Goal: Find specific page/section: Find specific page/section

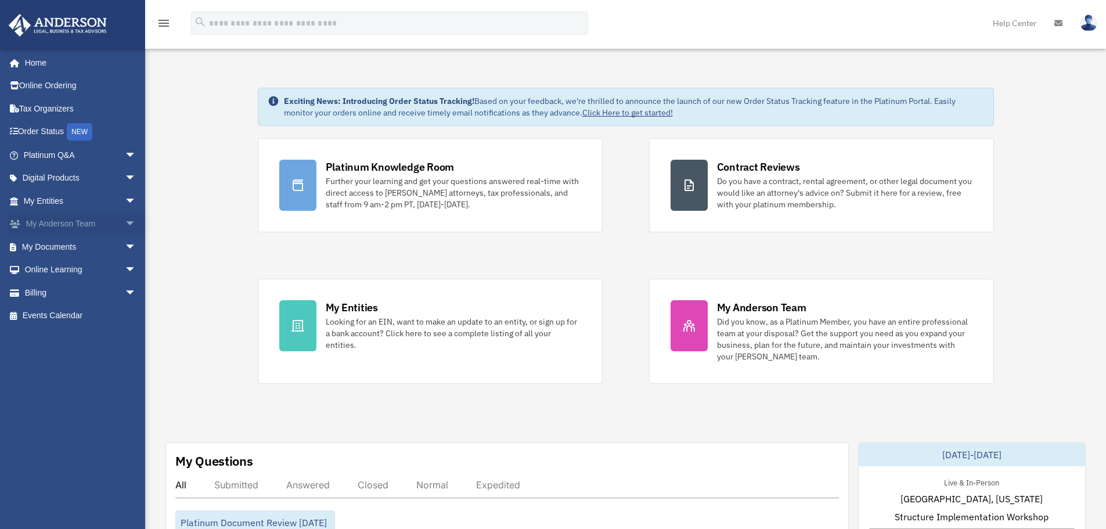
click at [125, 222] on span "arrow_drop_down" at bounding box center [136, 225] width 23 height 24
click at [107, 246] on link "My Anderson Team" at bounding box center [85, 246] width 138 height 23
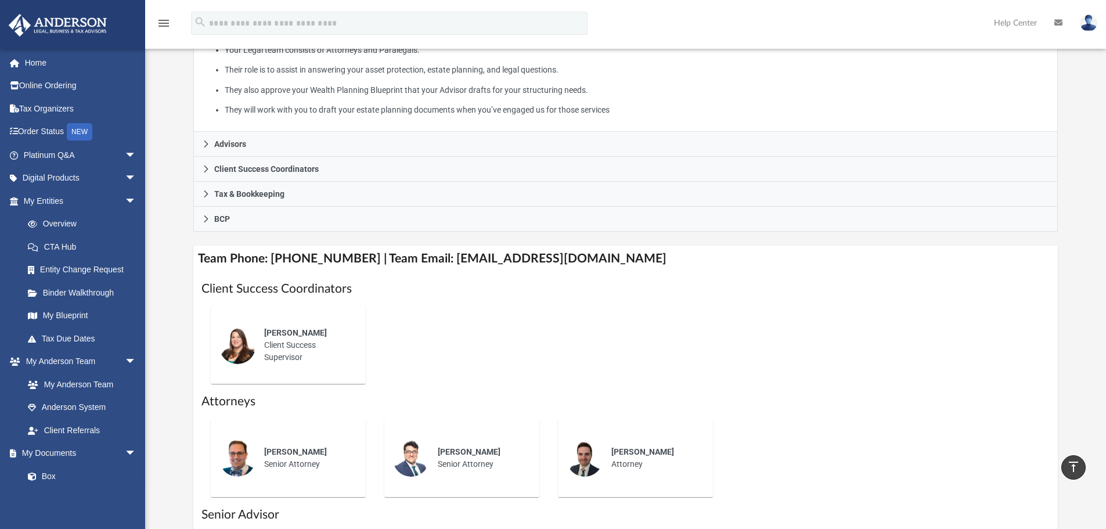
scroll to position [232, 0]
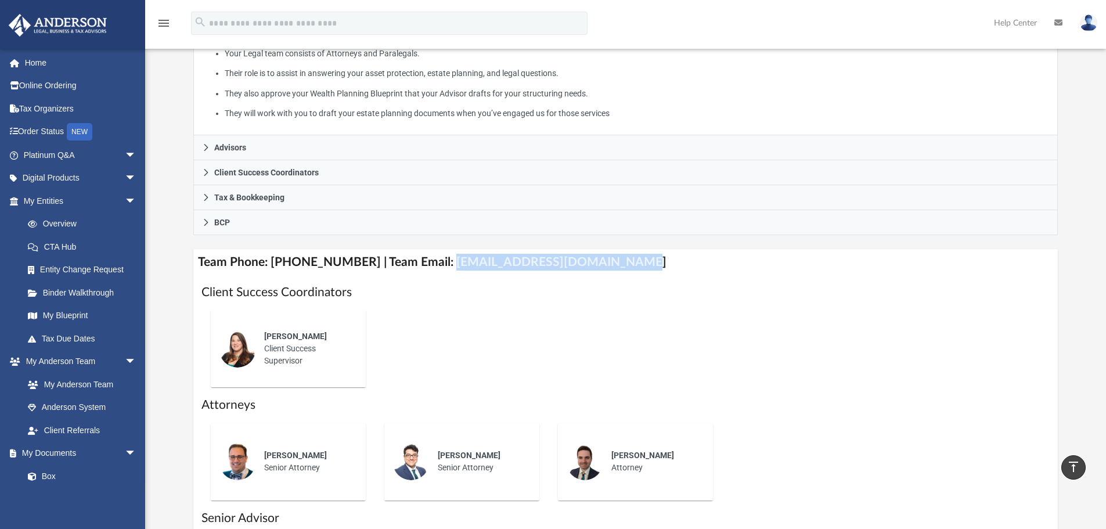
drag, startPoint x: 434, startPoint y: 261, endPoint x: 710, endPoint y: 268, distance: 275.9
click at [710, 268] on h4 "Team Phone: [PHONE_NUMBER] | Team Email: [EMAIL_ADDRESS][DOMAIN_NAME]" at bounding box center [625, 262] width 865 height 26
copy h4 "[EMAIL_ADDRESS][DOMAIN_NAME]"
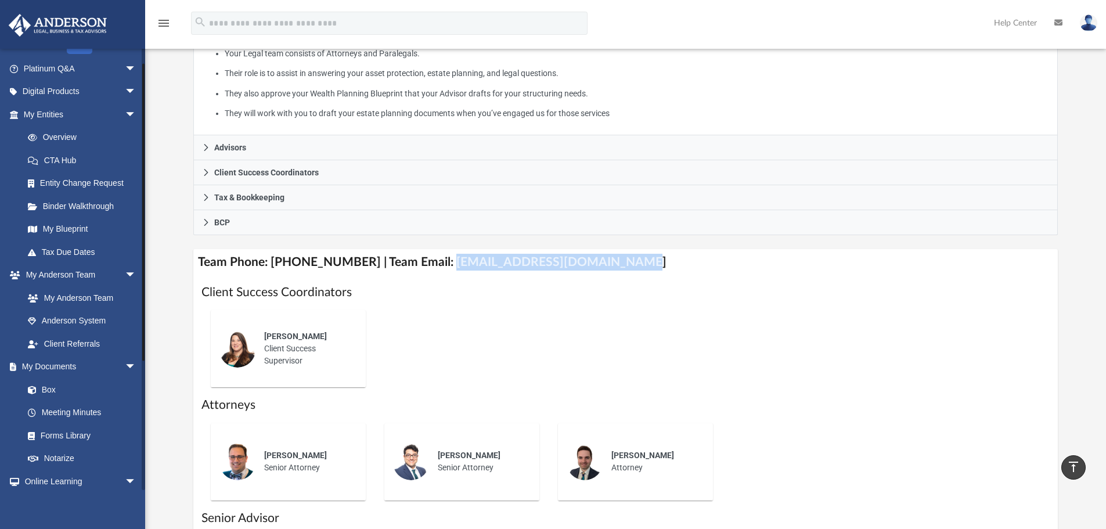
scroll to position [116, 0]
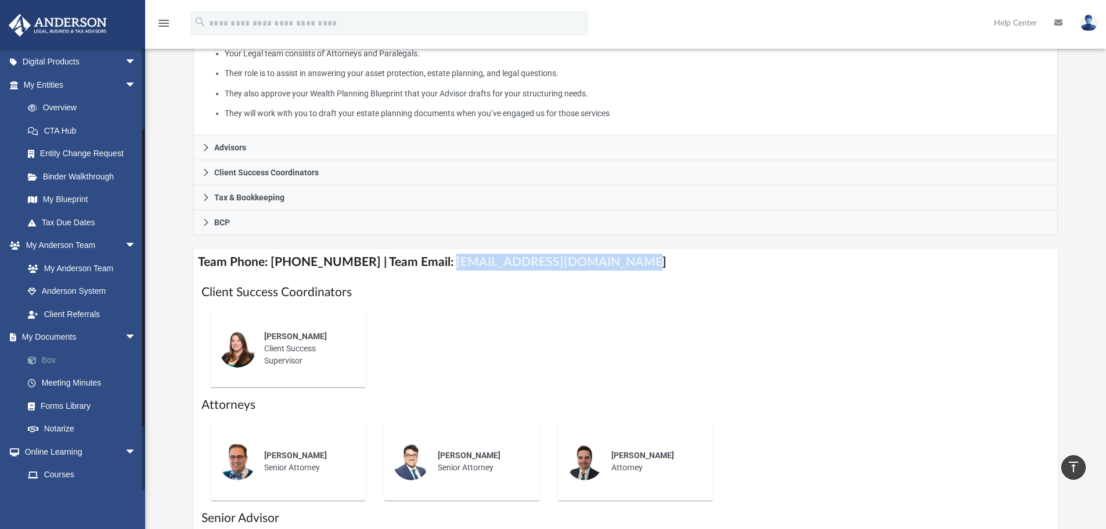
click at [42, 363] on link "Box" at bounding box center [85, 359] width 138 height 23
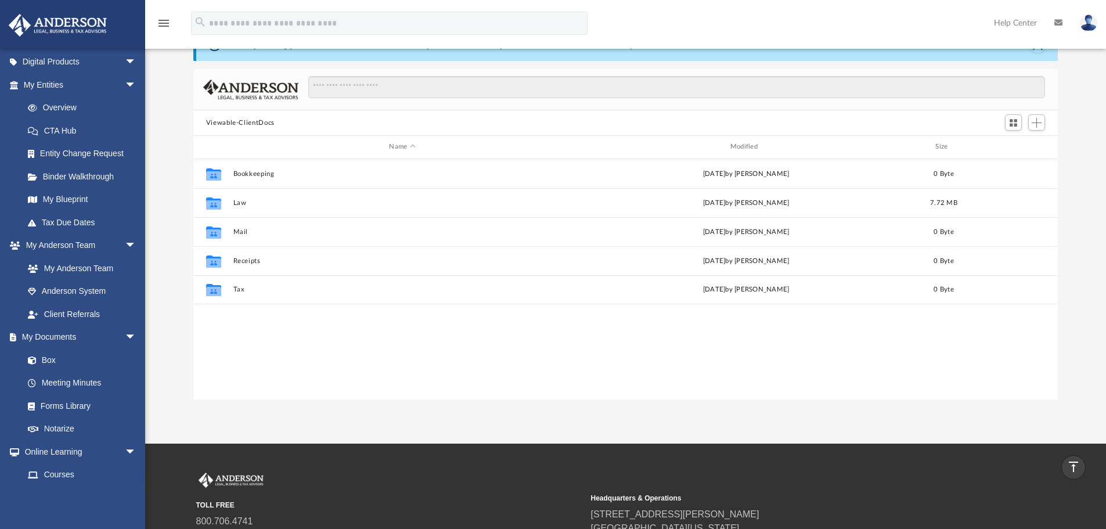
scroll to position [1, 0]
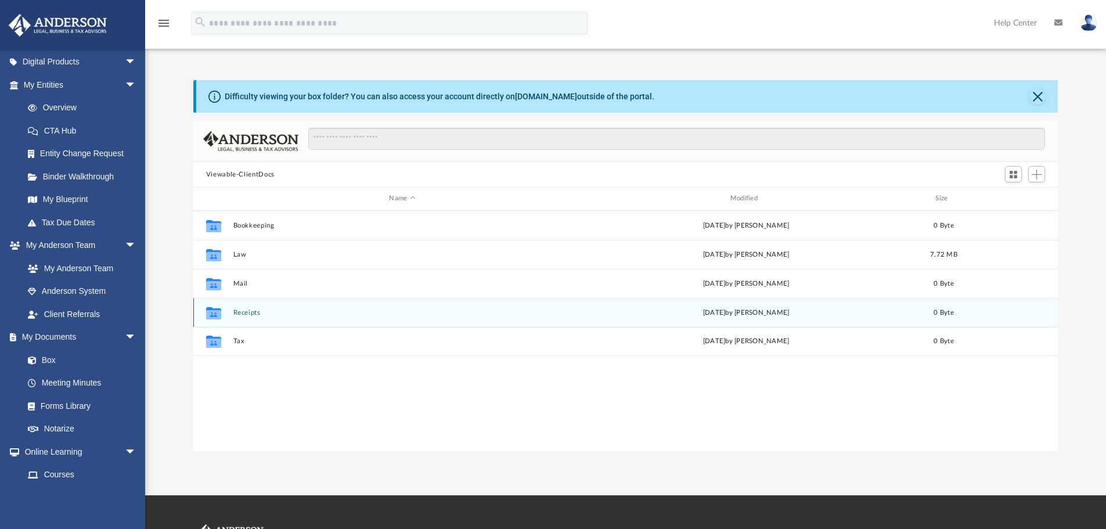
click at [218, 316] on icon "grid" at bounding box center [213, 313] width 15 height 9
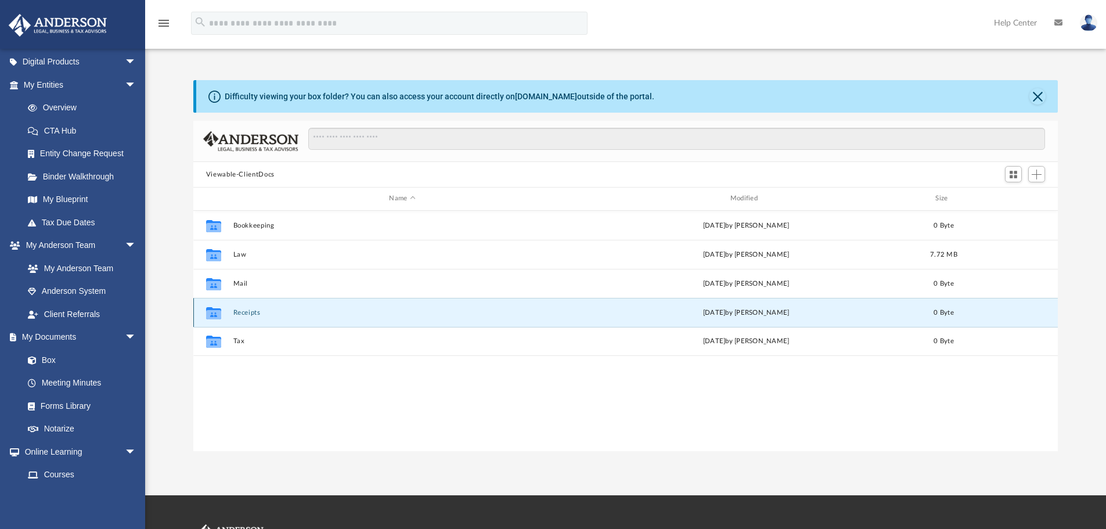
click at [240, 313] on button "Receipts" at bounding box center [402, 313] width 338 height 8
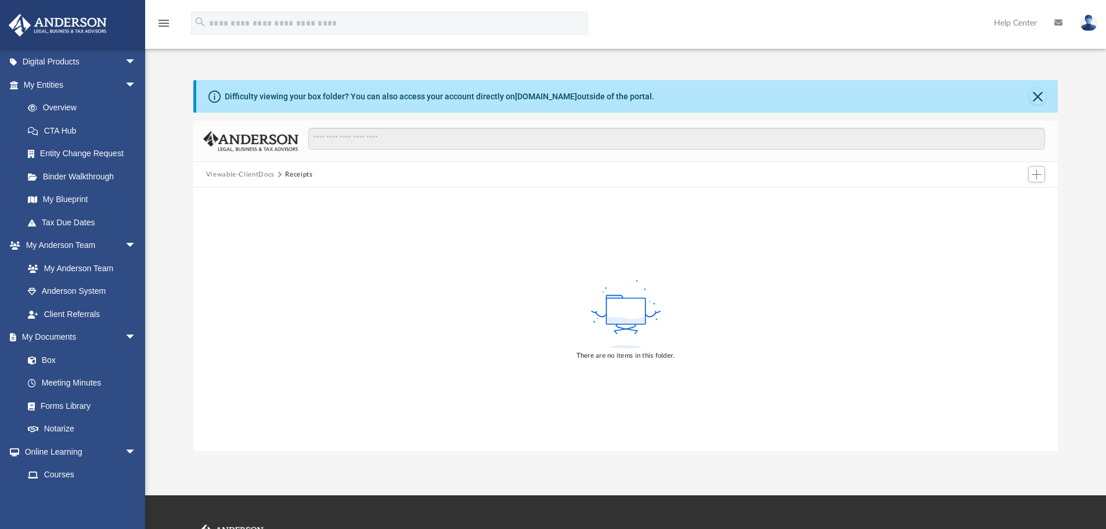
click at [248, 178] on button "Viewable-ClientDocs" at bounding box center [240, 175] width 69 height 10
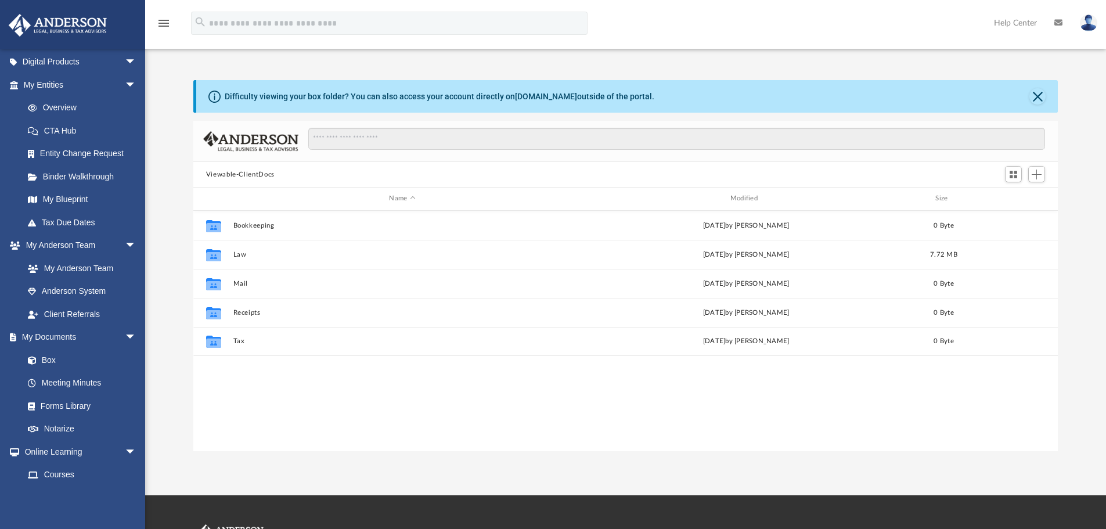
scroll to position [255, 856]
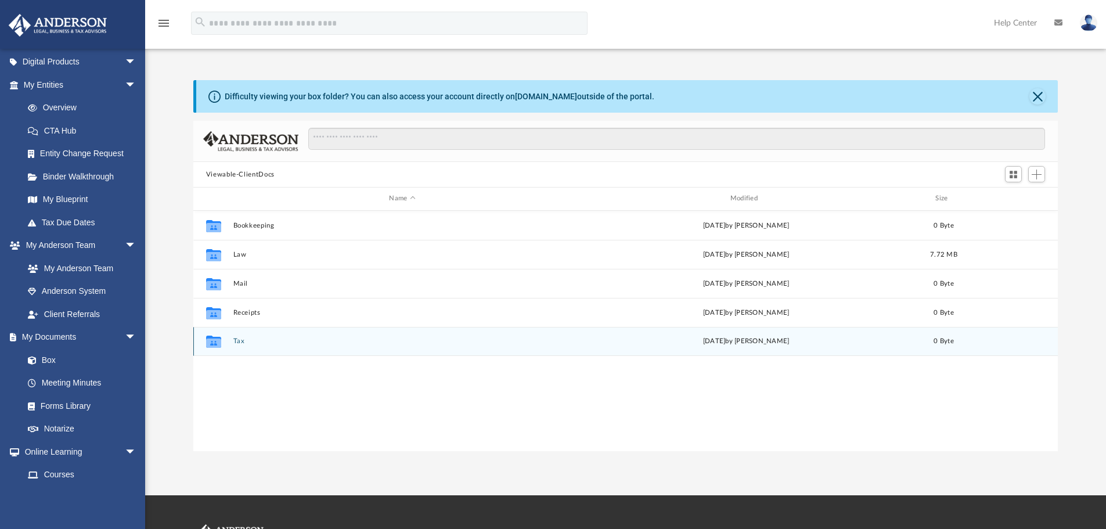
click at [211, 340] on icon "grid" at bounding box center [213, 342] width 15 height 9
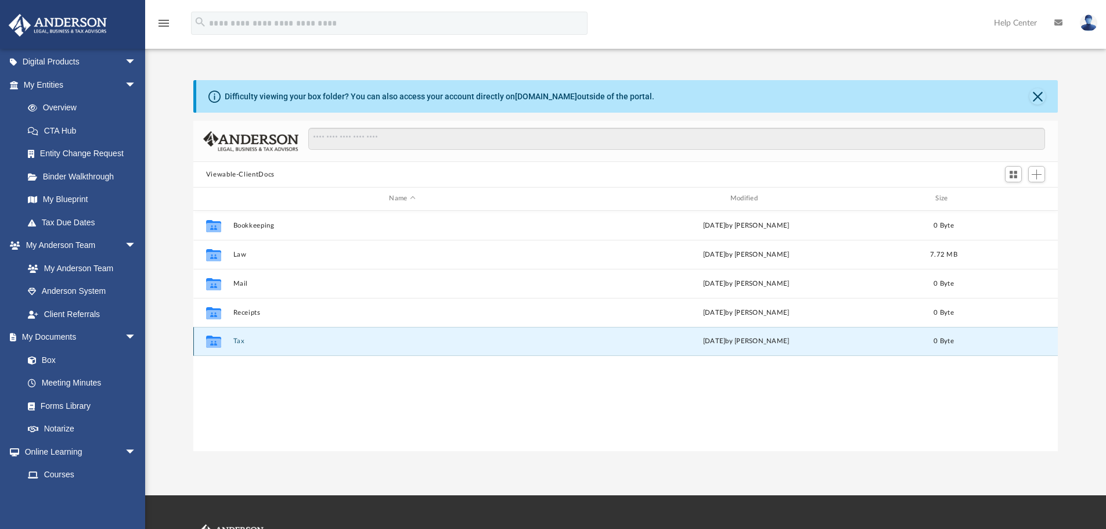
click at [236, 339] on button "Tax" at bounding box center [402, 341] width 338 height 8
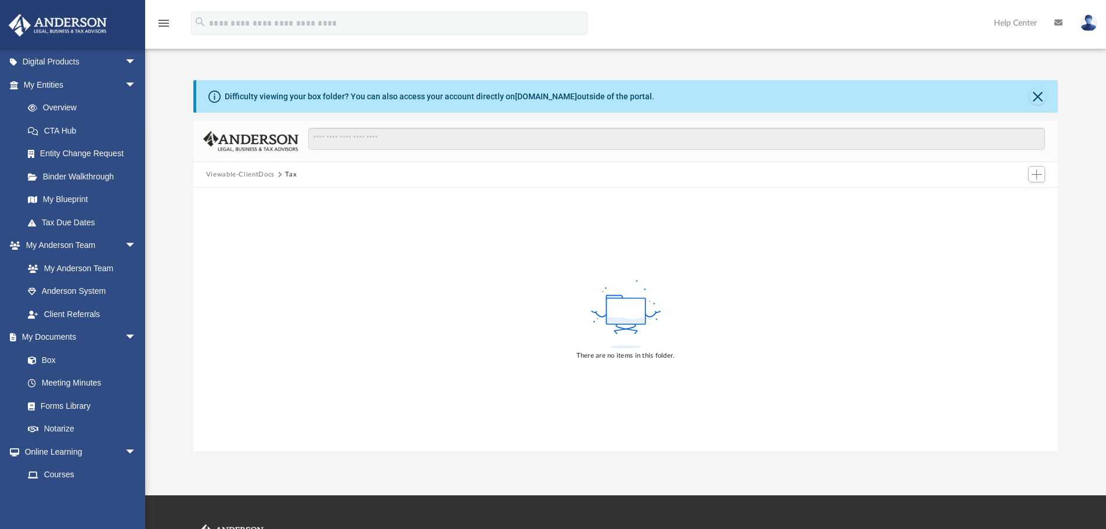
click at [343, 253] on div "There are no items in this folder." at bounding box center [625, 320] width 865 height 264
